Goal: Information Seeking & Learning: Learn about a topic

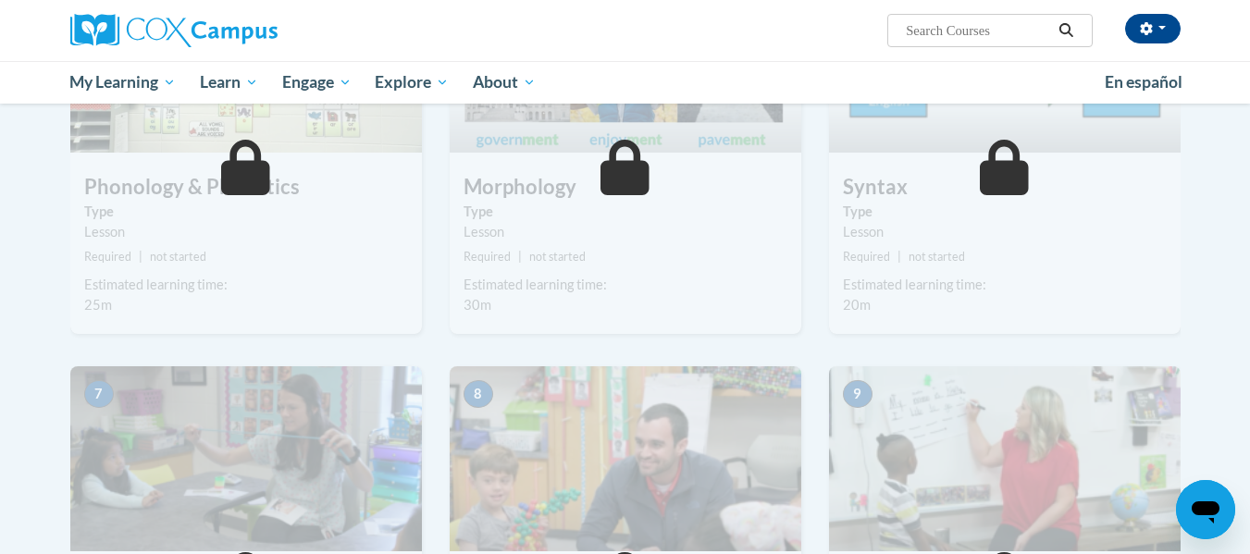
scroll to position [61, 0]
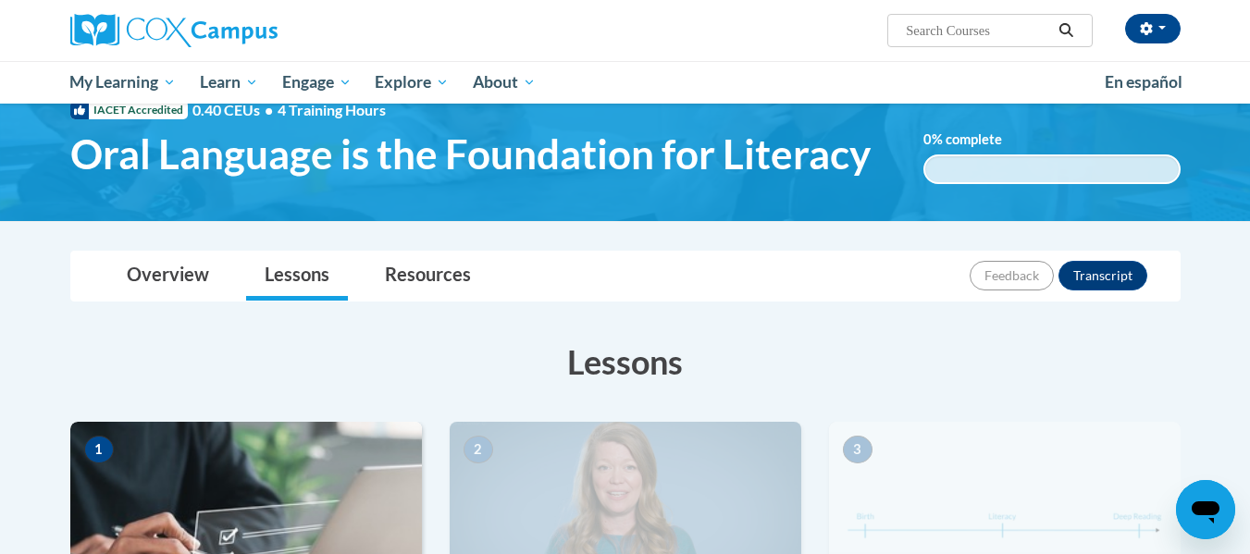
click at [334, 492] on img at bounding box center [246, 514] width 352 height 185
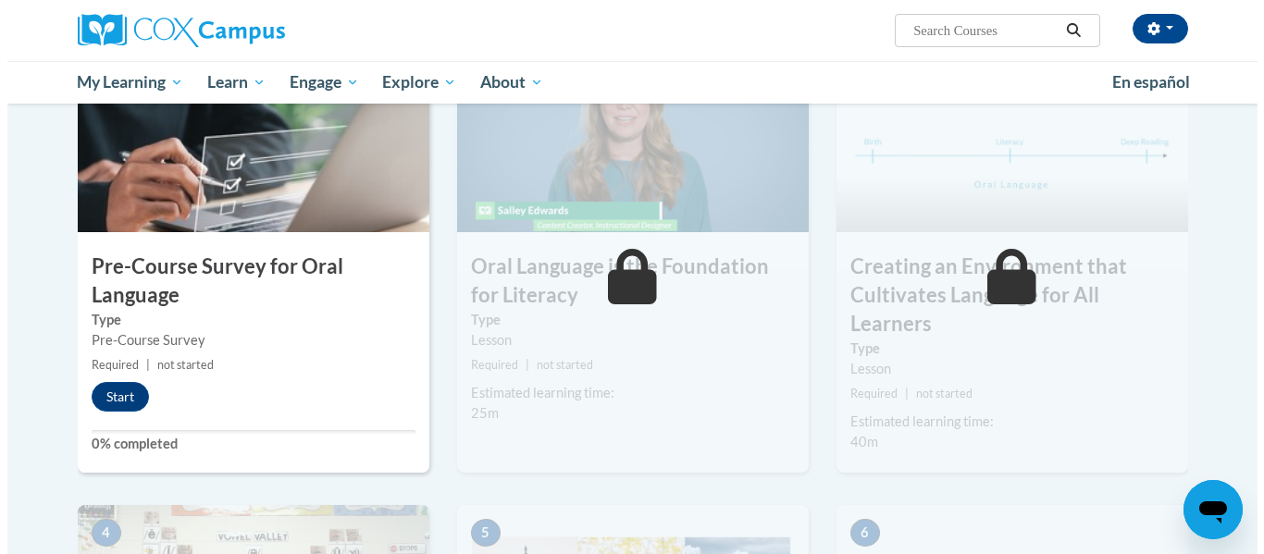
scroll to position [450, 0]
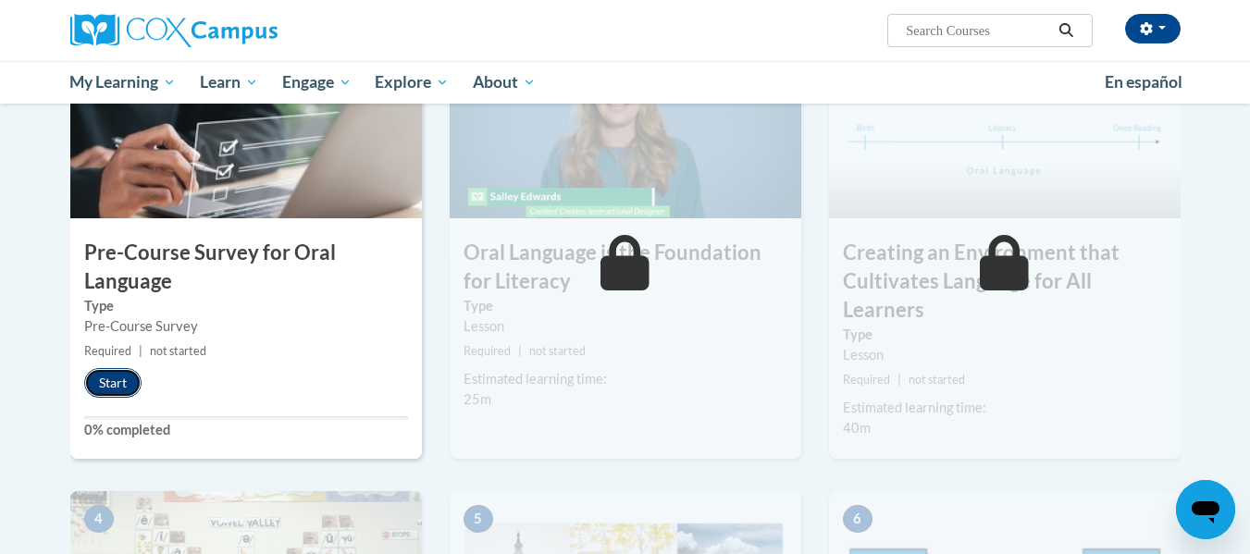
click at [128, 384] on button "Start" at bounding box center [112, 383] width 57 height 30
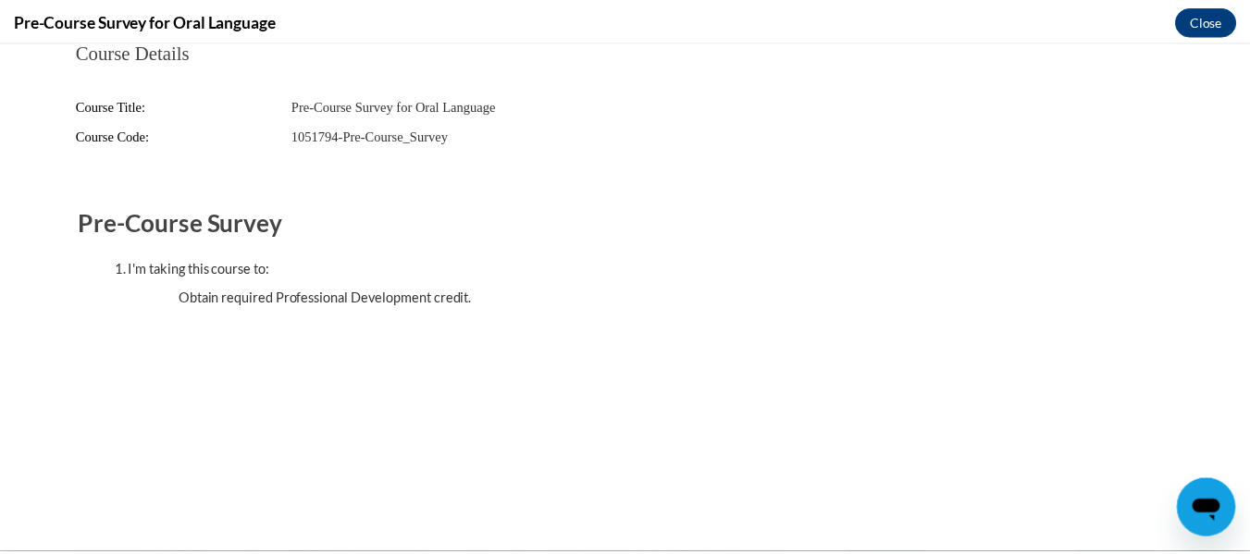
scroll to position [0, 0]
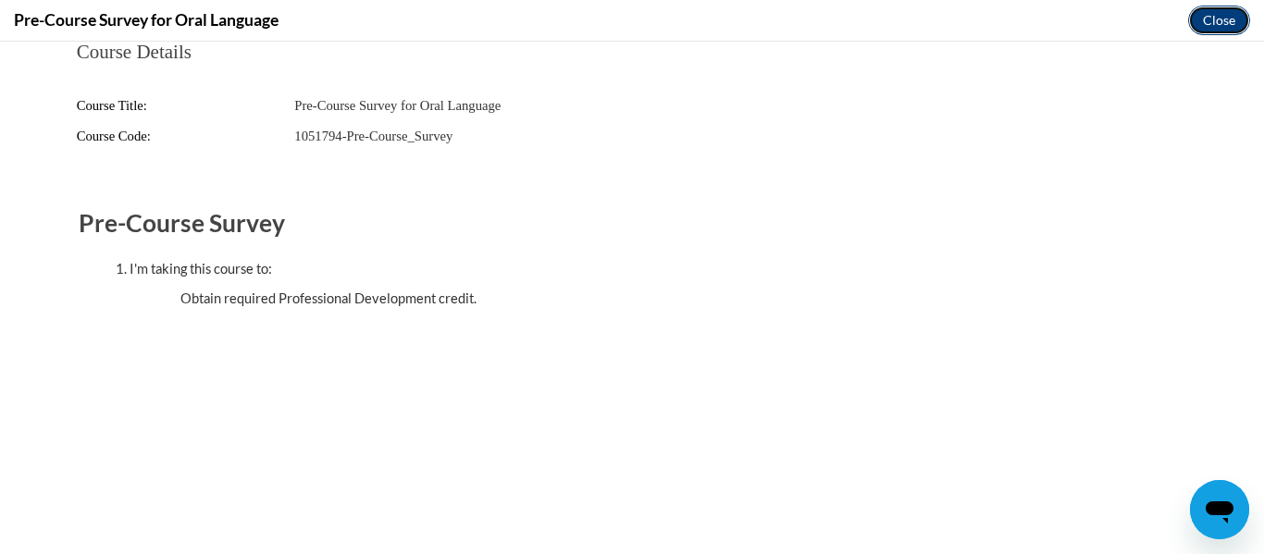
click at [1223, 10] on button "Close" at bounding box center [1219, 21] width 62 height 30
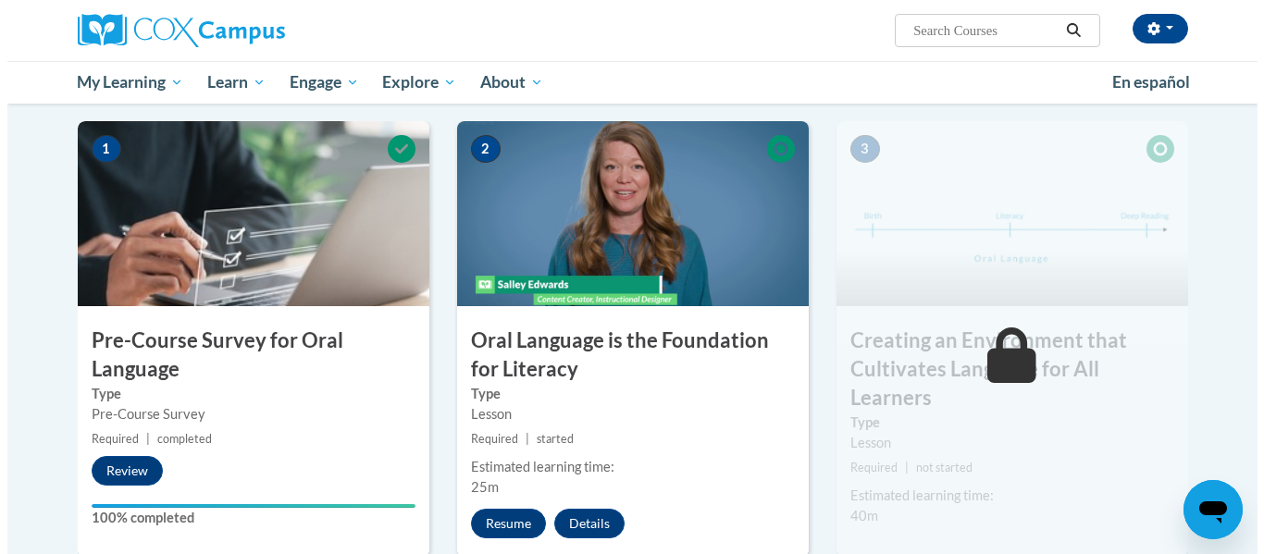
scroll to position [366, 0]
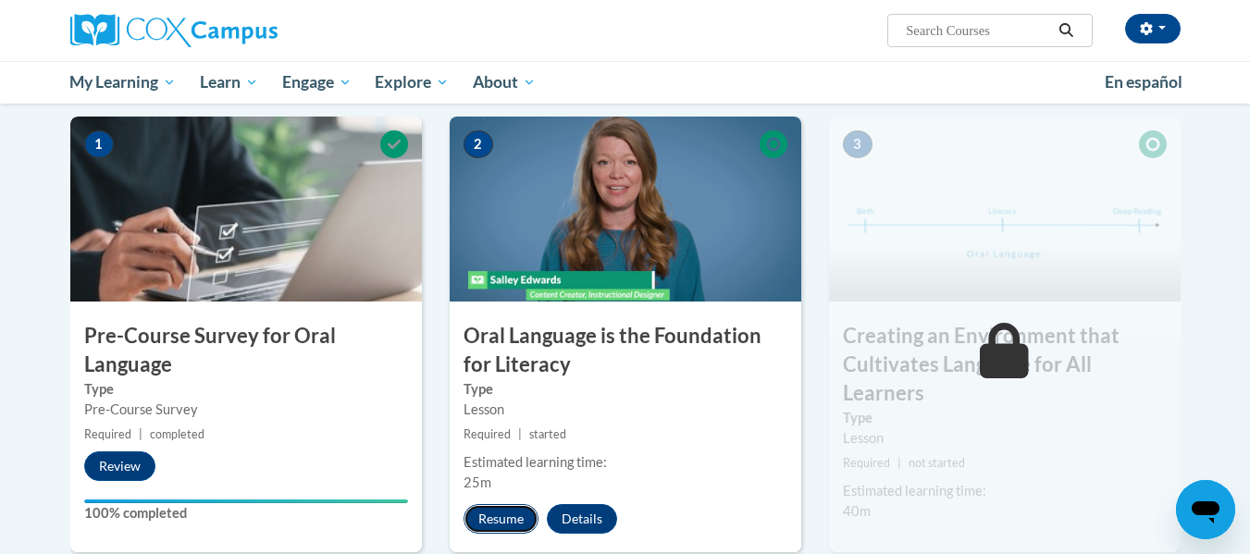
click at [501, 513] on button "Resume" at bounding box center [501, 519] width 75 height 30
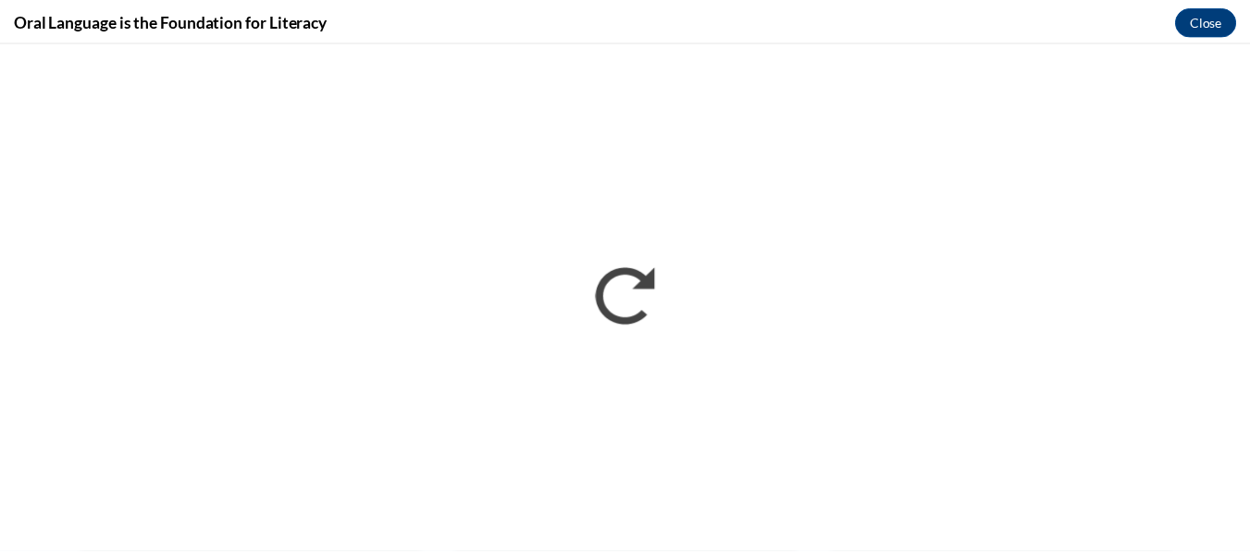
scroll to position [0, 0]
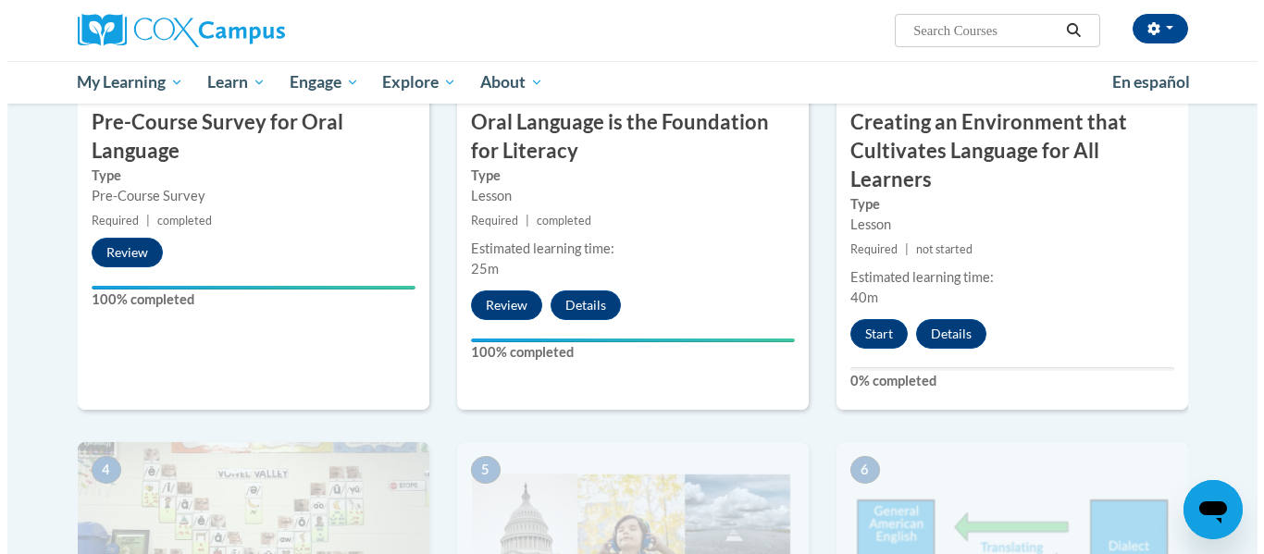
scroll to position [576, 0]
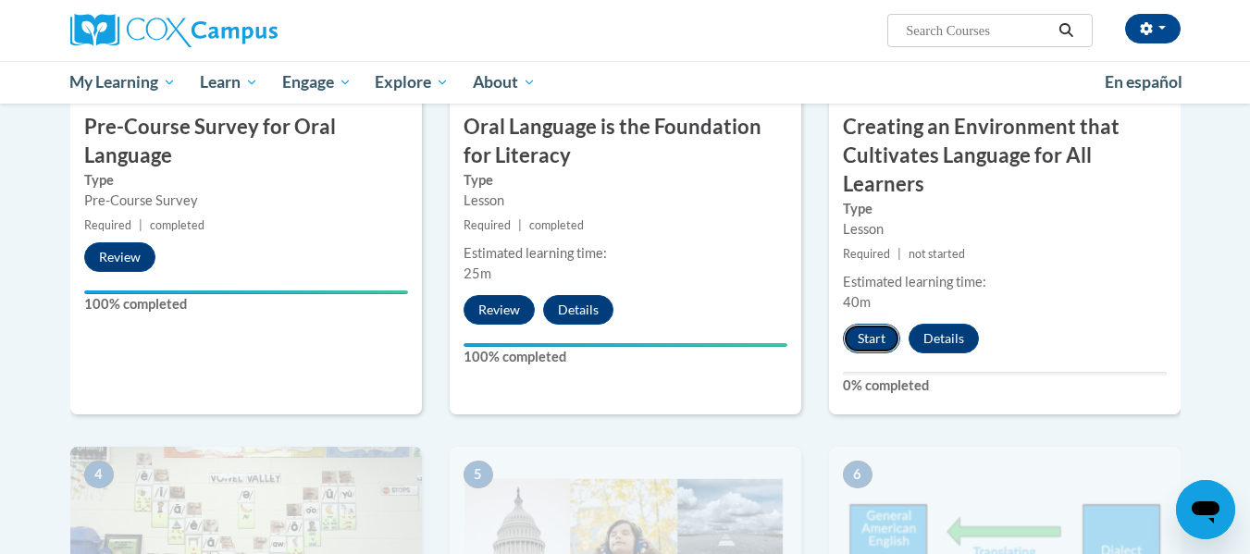
click at [867, 345] on button "Start" at bounding box center [871, 339] width 57 height 30
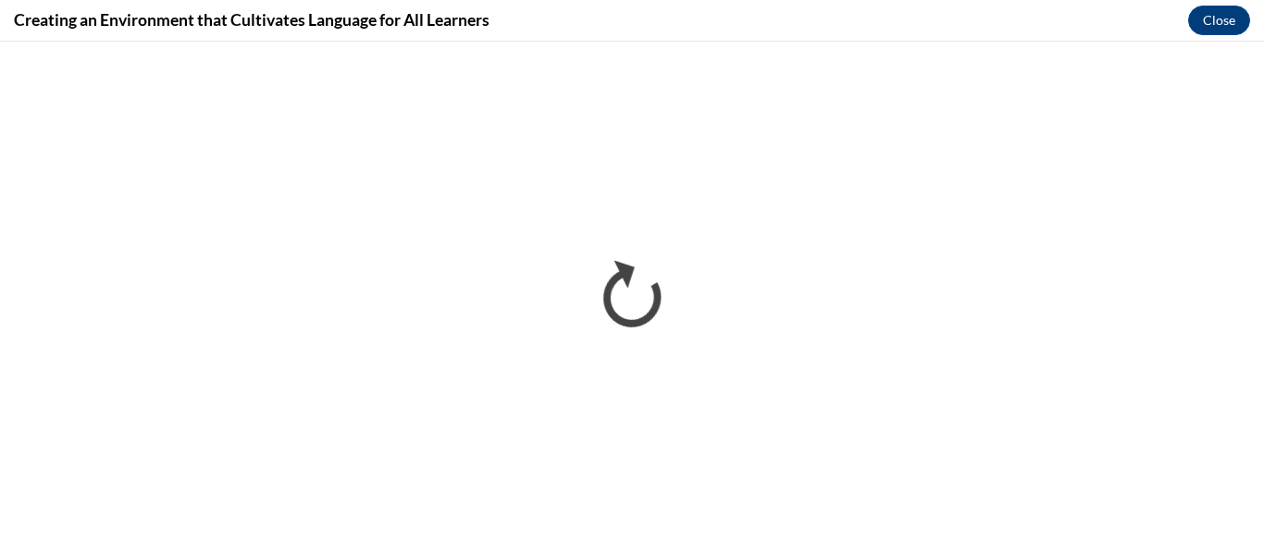
scroll to position [0, 0]
